Goal: Information Seeking & Learning: Learn about a topic

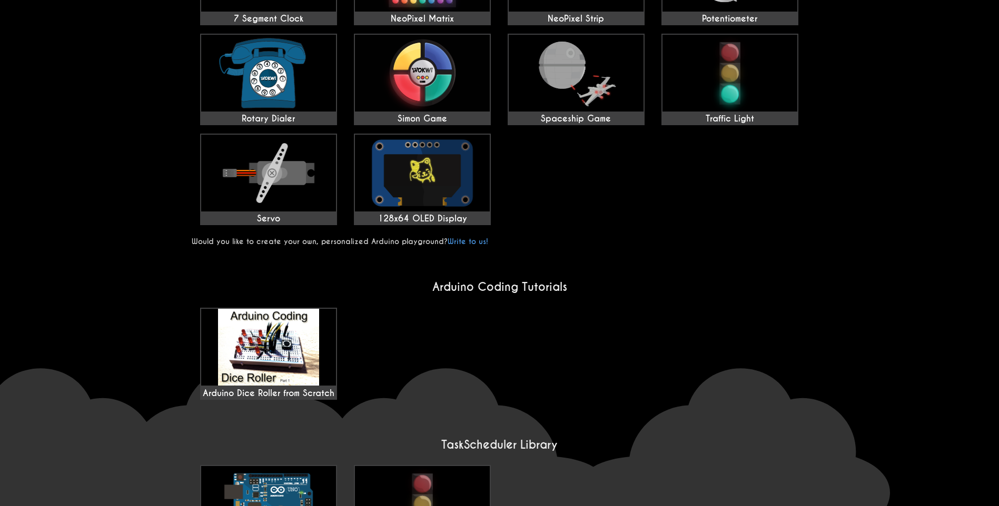
scroll to position [756, 0]
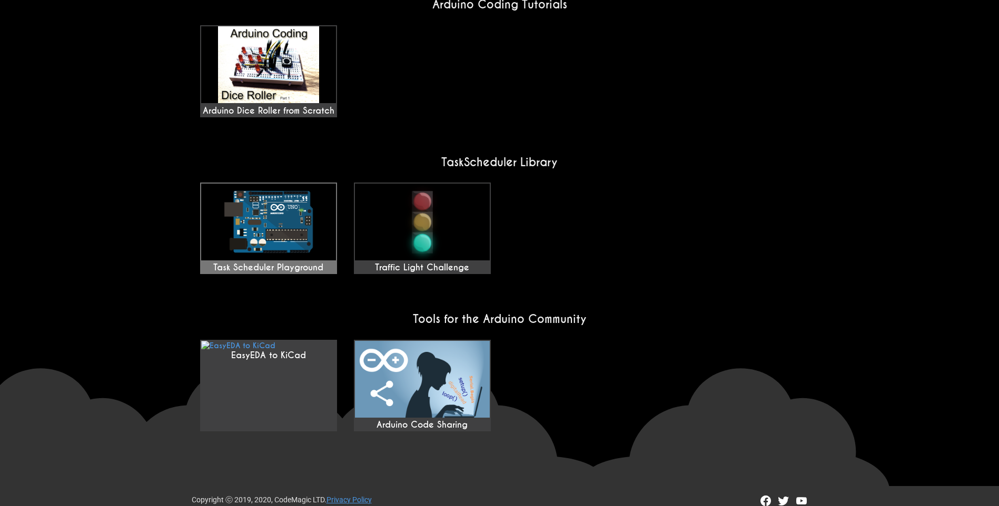
click at [304, 213] on img at bounding box center [268, 222] width 135 height 77
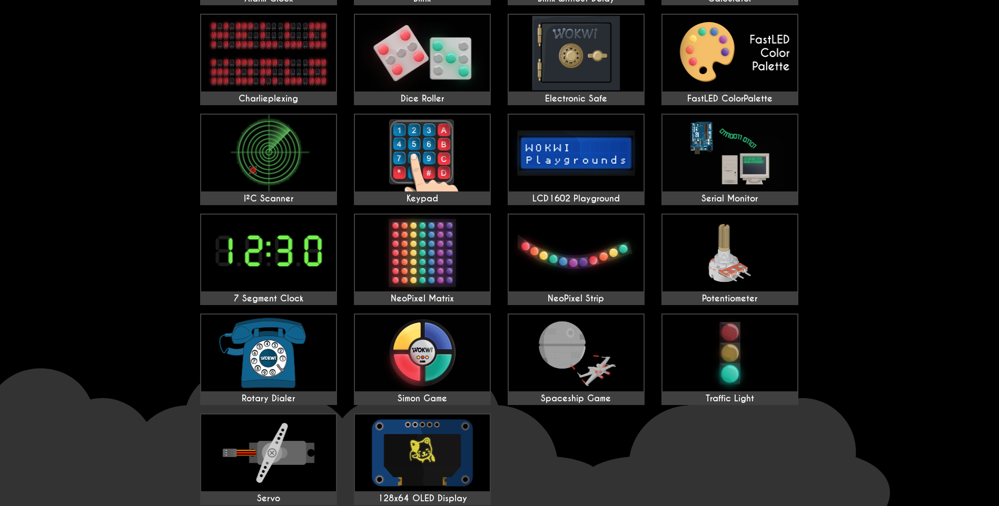
scroll to position [0, 0]
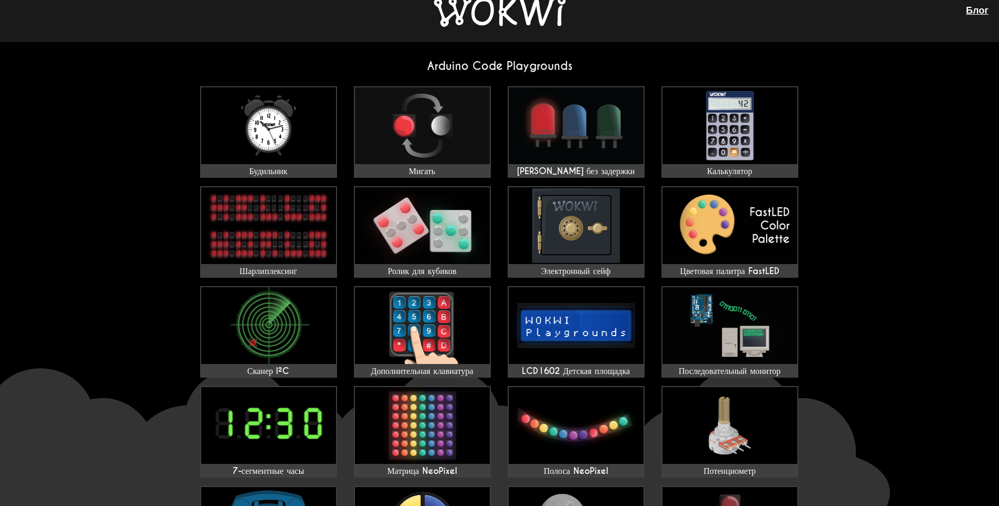
scroll to position [777, 0]
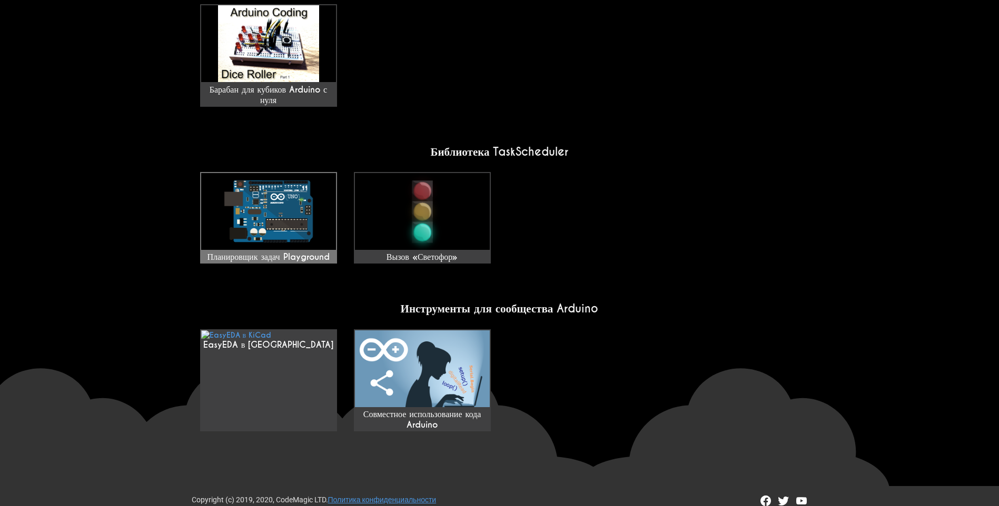
click at [293, 234] on img at bounding box center [268, 211] width 135 height 77
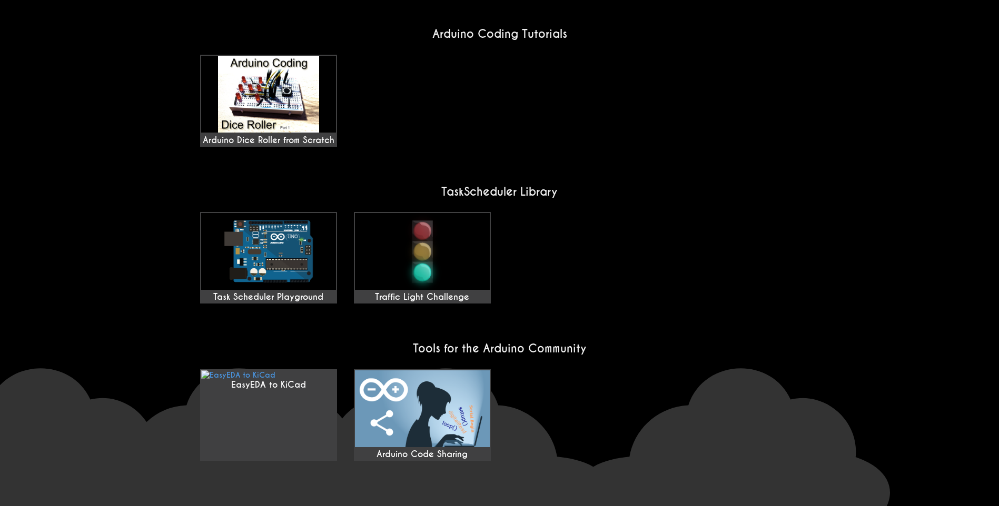
scroll to position [767, 0]
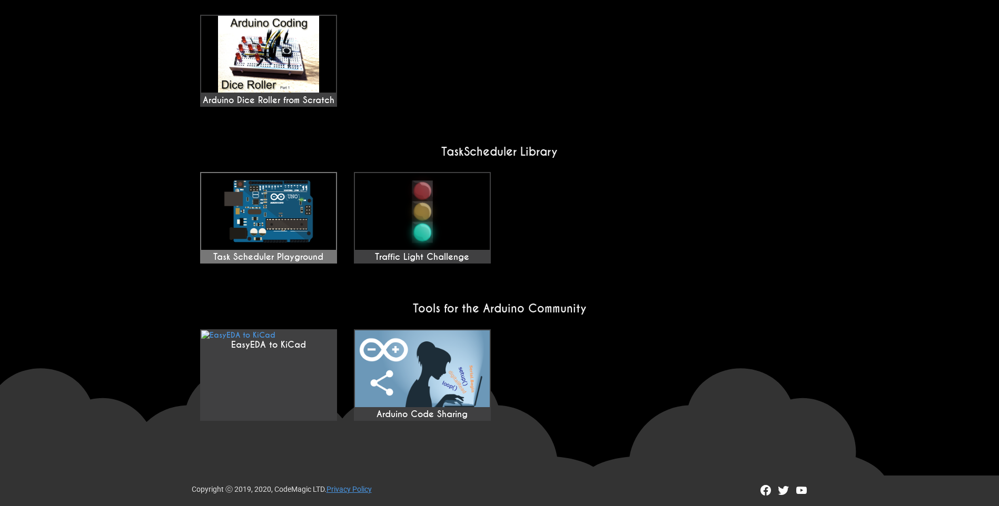
click at [284, 204] on img at bounding box center [268, 211] width 135 height 77
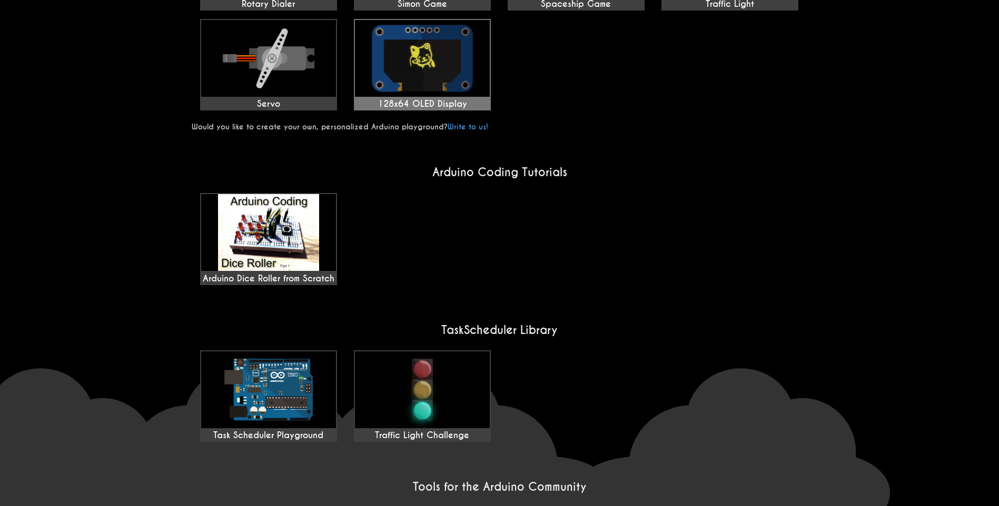
scroll to position [632, 0]
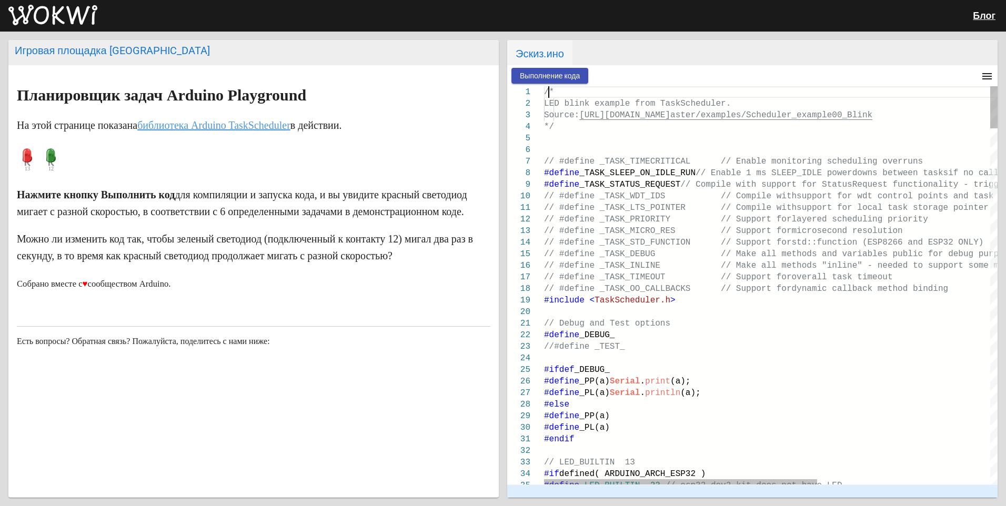
scroll to position [0, 638]
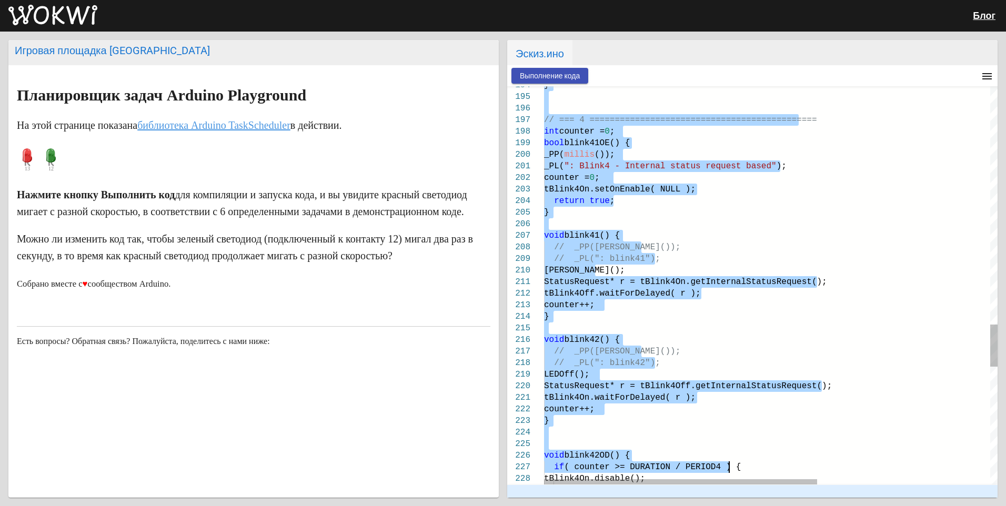
type textarea "/* LED blink example from TaskScheduler. Source: https://github.com/arkhipenko/…"
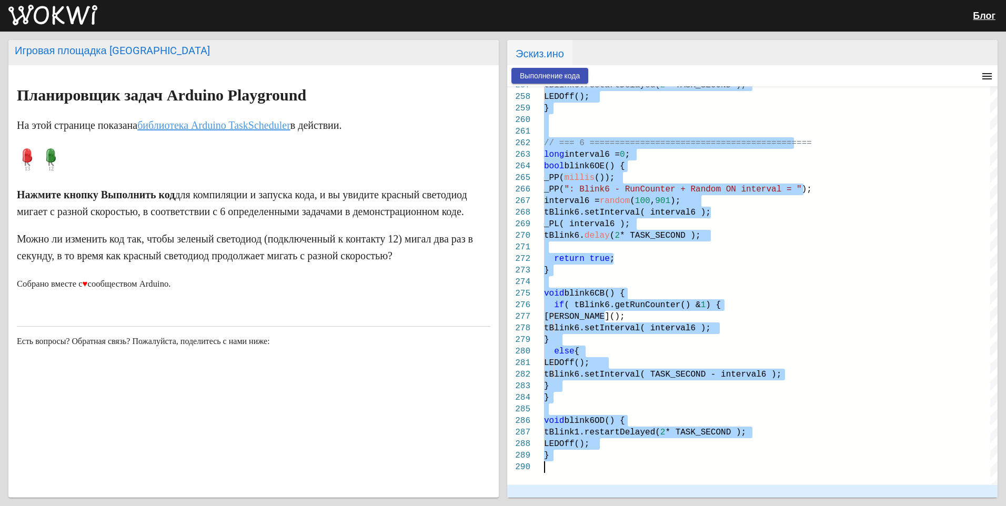
drag, startPoint x: 548, startPoint y: 90, endPoint x: 724, endPoint y: 501, distance: 446.6
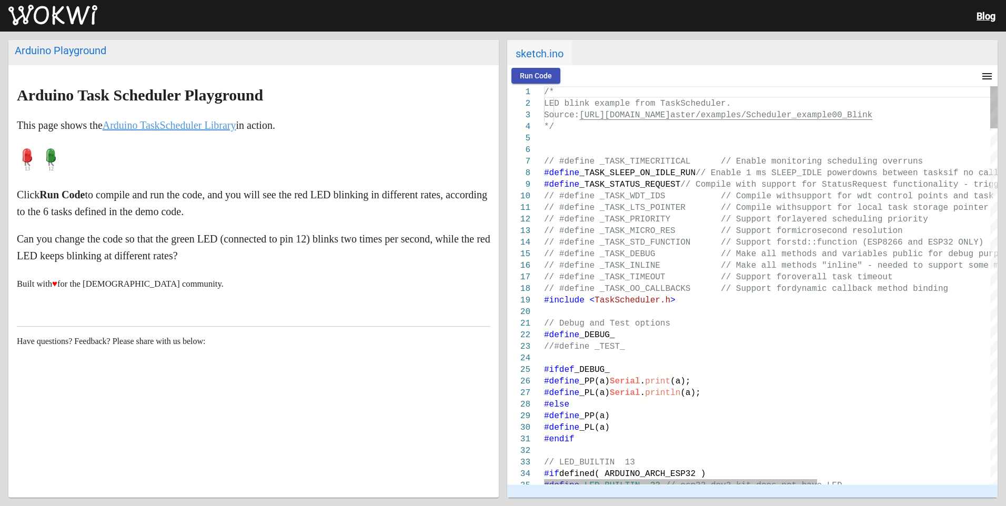
scroll to position [0, 638]
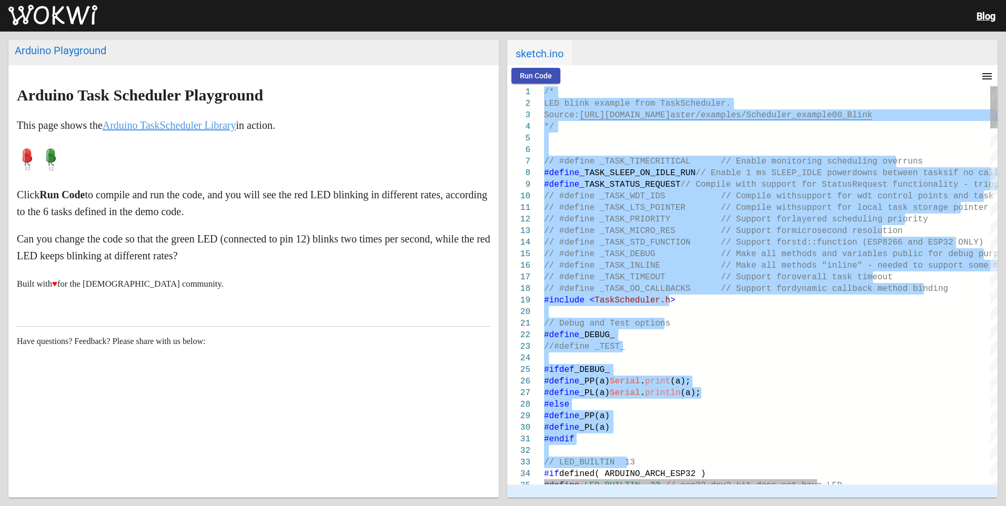
drag, startPoint x: 544, startPoint y: 89, endPoint x: 785, endPoint y: 468, distance: 448.7
type textarea "#if defined( ARDUINO_ARCH_ESP32 ) #define LED_BUILTIN 23 // esp32 dev2 kit does…"
